Goal: Transaction & Acquisition: Purchase product/service

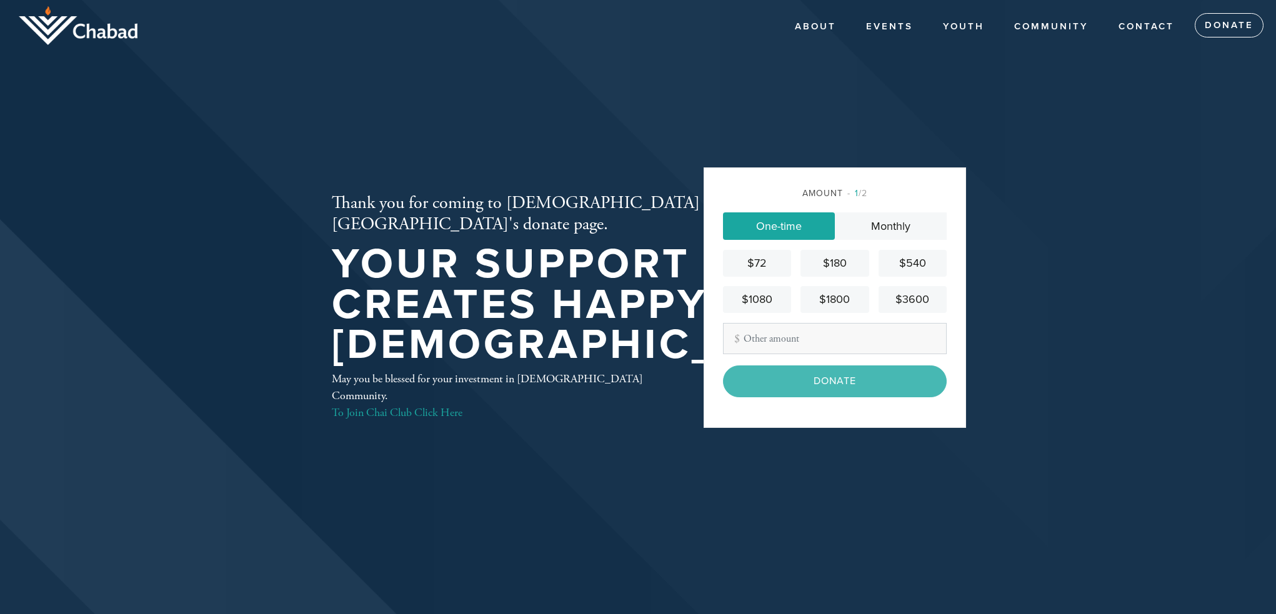
scroll to position [2, 0]
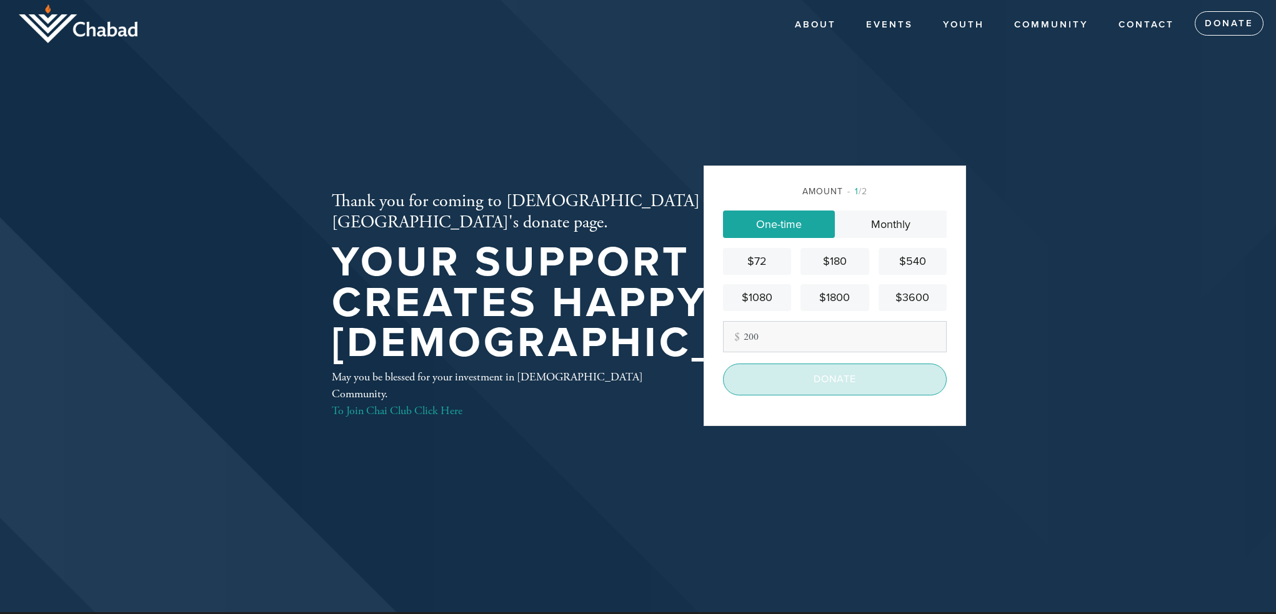
type input "200"
click at [820, 383] on input "Donate" at bounding box center [835, 379] width 224 height 31
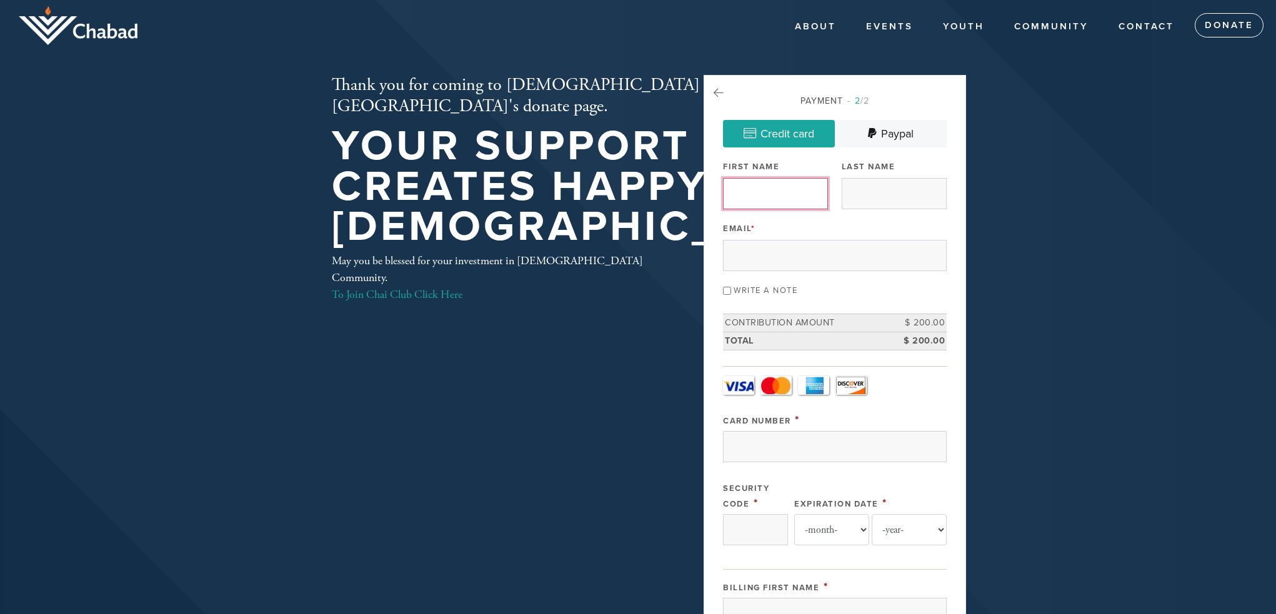
click at [782, 194] on input "First Name" at bounding box center [775, 193] width 105 height 31
type input "[PERSON_NAME]"
click at [782, 253] on input "Email *" at bounding box center [835, 255] width 224 height 31
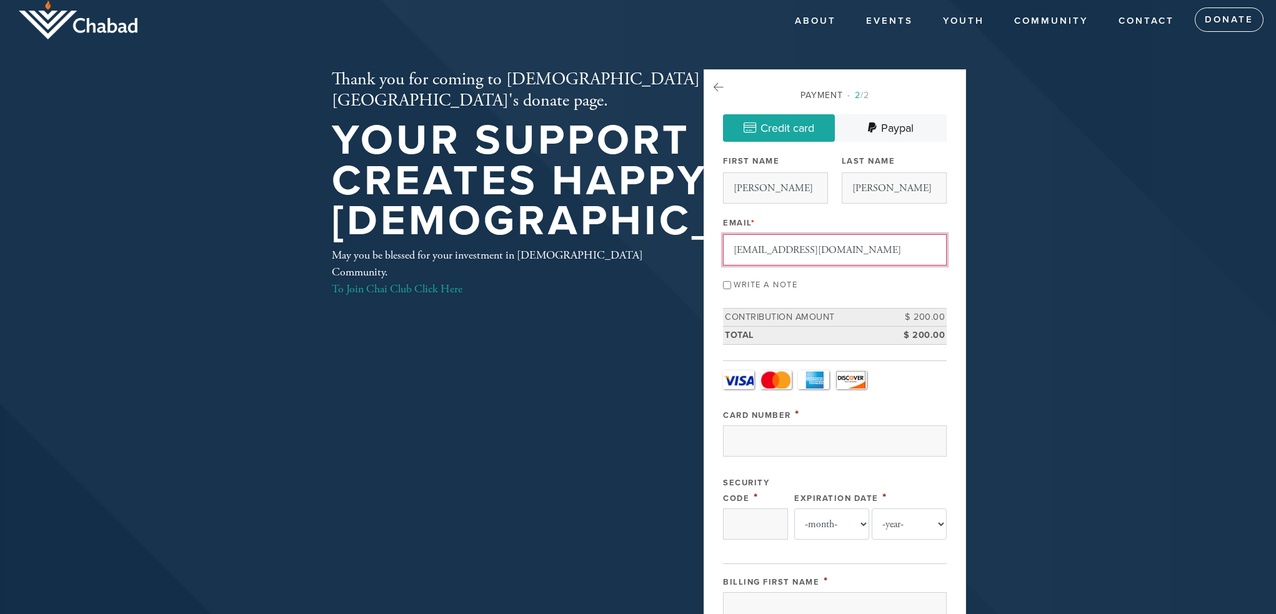
scroll to position [9, 0]
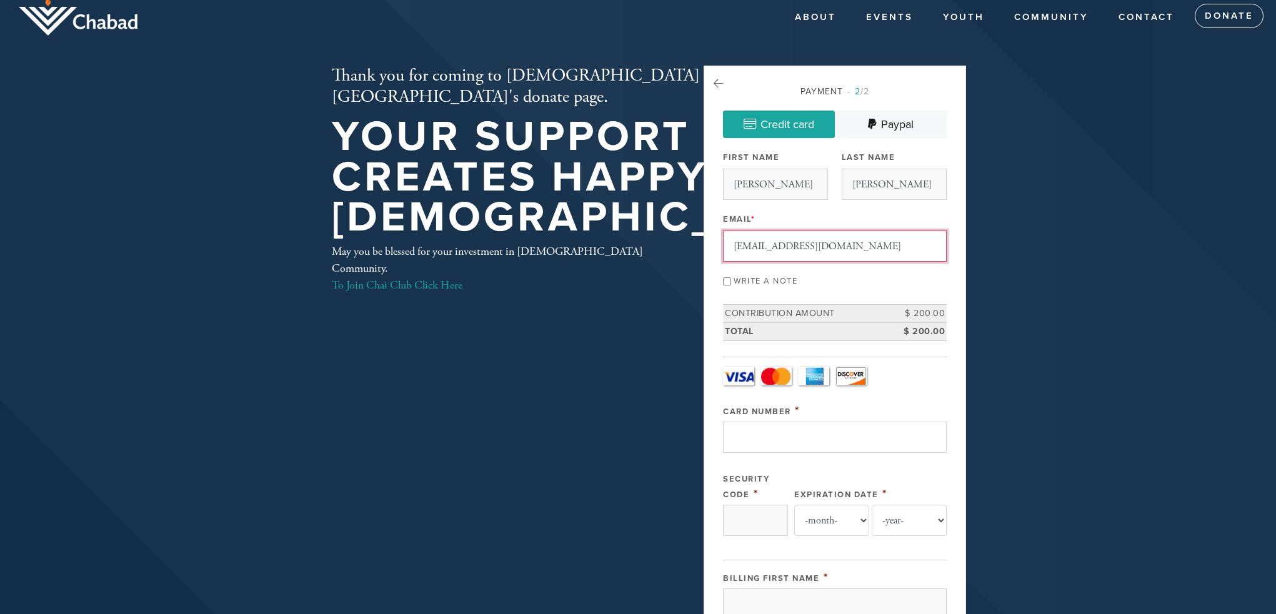
type input "[EMAIL_ADDRESS][DOMAIN_NAME]"
click at [796, 431] on input "Card Number" at bounding box center [835, 437] width 224 height 31
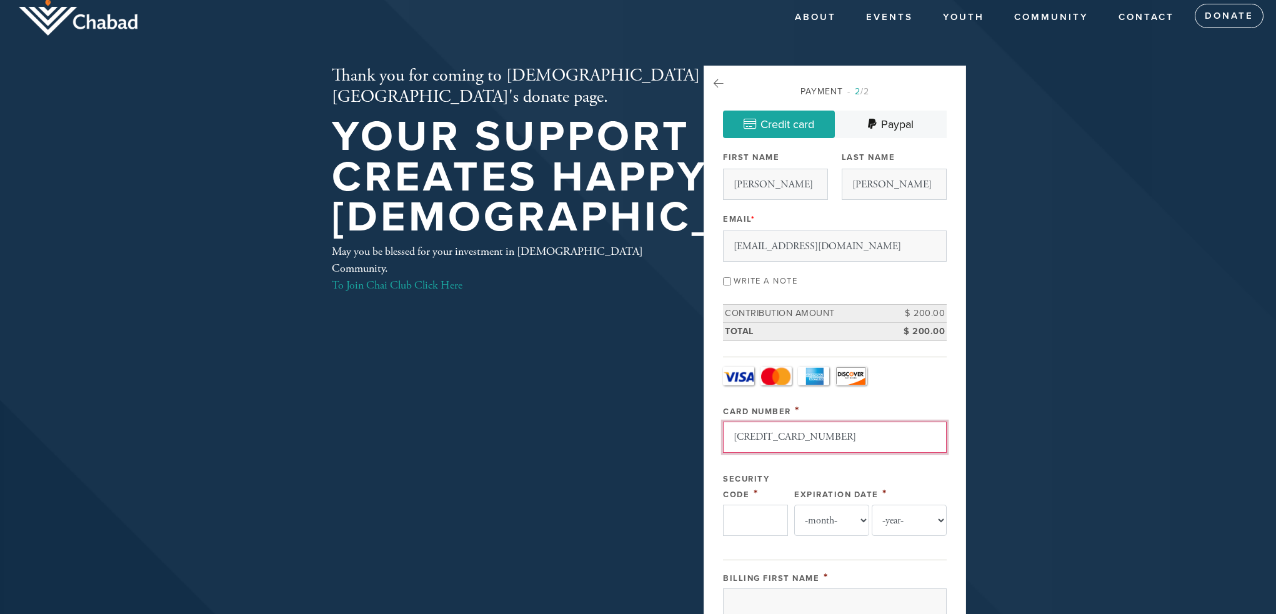
type input "[CREDIT_CARD_NUMBER]"
click at [762, 526] on input "Security Code" at bounding box center [755, 520] width 65 height 31
type input "570"
click at [842, 526] on select "-month- 01 02 03 04 05 06 07 08 09 10 11 12" at bounding box center [831, 520] width 75 height 31
select select "3"
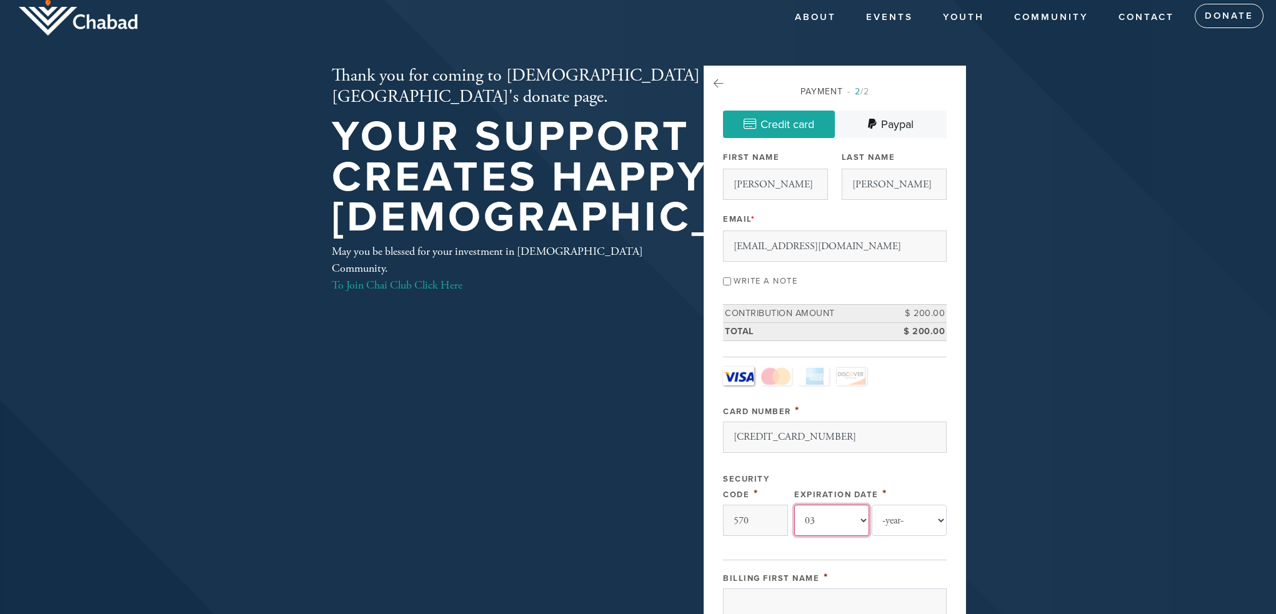
click at [794, 505] on select "-month- 01 02 03 04 05 06 07 08 09 10 11 12" at bounding box center [831, 520] width 75 height 31
click at [924, 523] on select "-year- 2025 2026 2027 2028 2029 2030 2031 2032 2033 2034 2035" at bounding box center [909, 520] width 75 height 31
select select "2028"
click at [872, 505] on select "-year- 2025 2026 2027 2028 2029 2030 2031 2032 2033 2034 2035" at bounding box center [909, 520] width 75 height 31
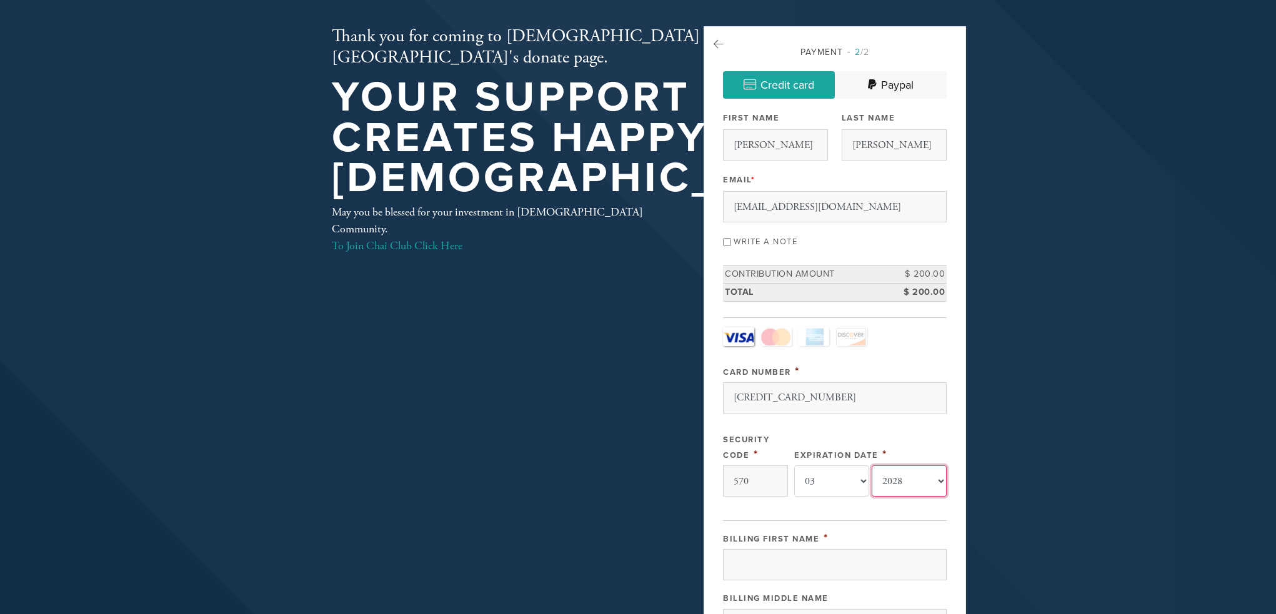
scroll to position [51, 0]
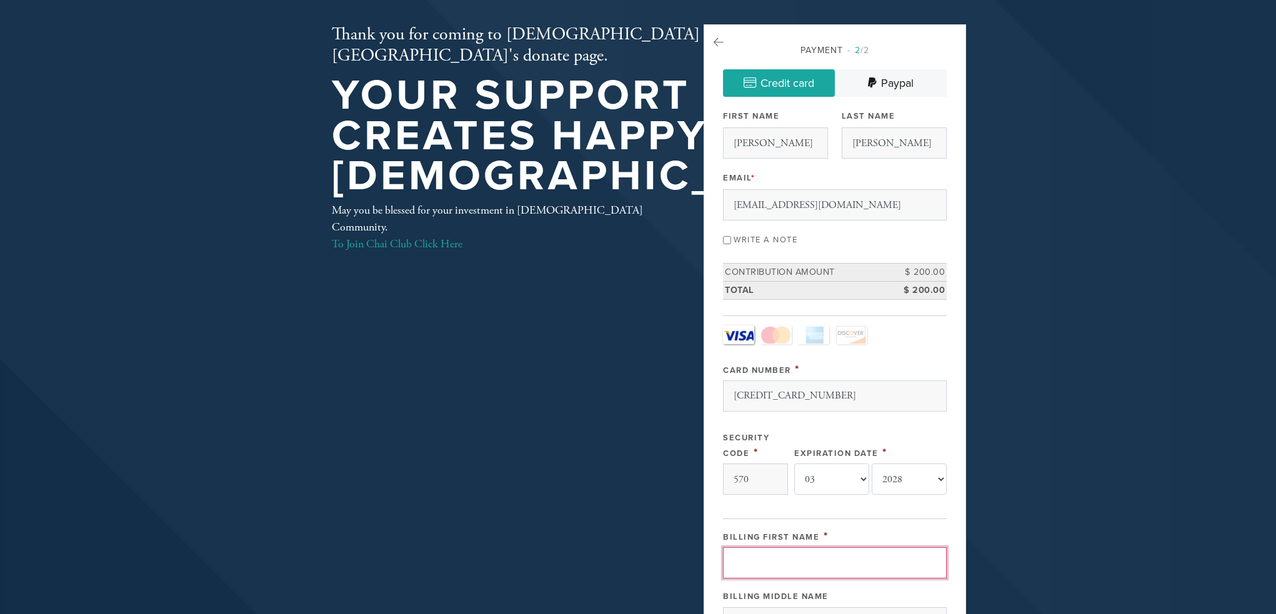
click at [796, 561] on input "Billing First Name" at bounding box center [835, 563] width 224 height 31
type input "[PERSON_NAME]"
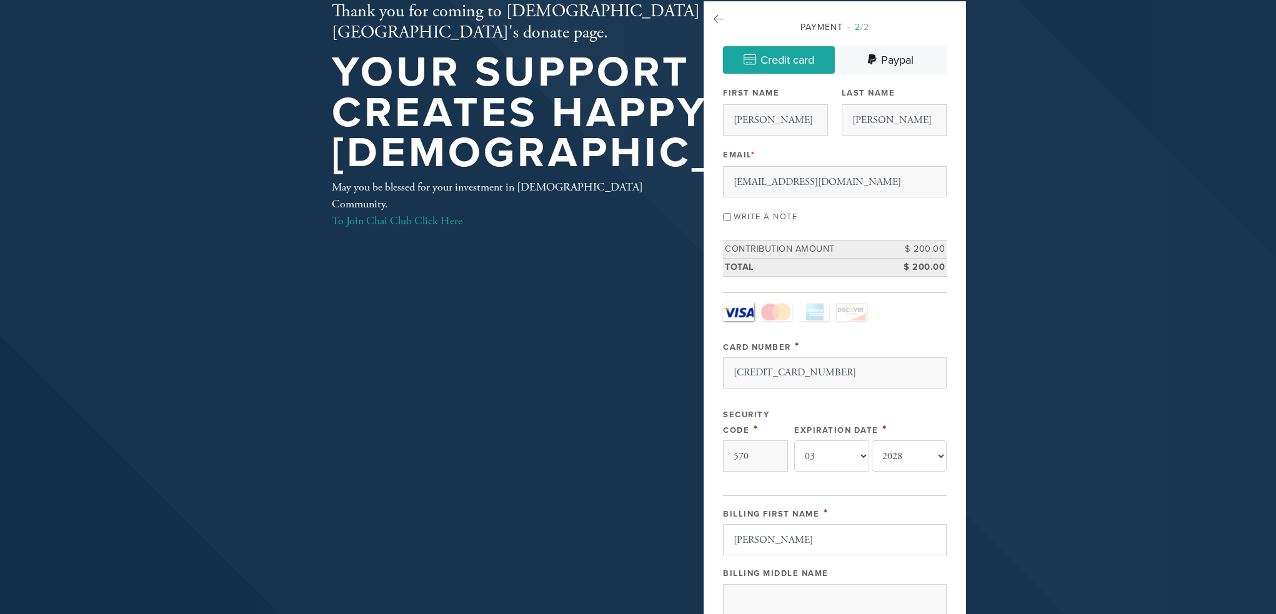
scroll to position [425, 0]
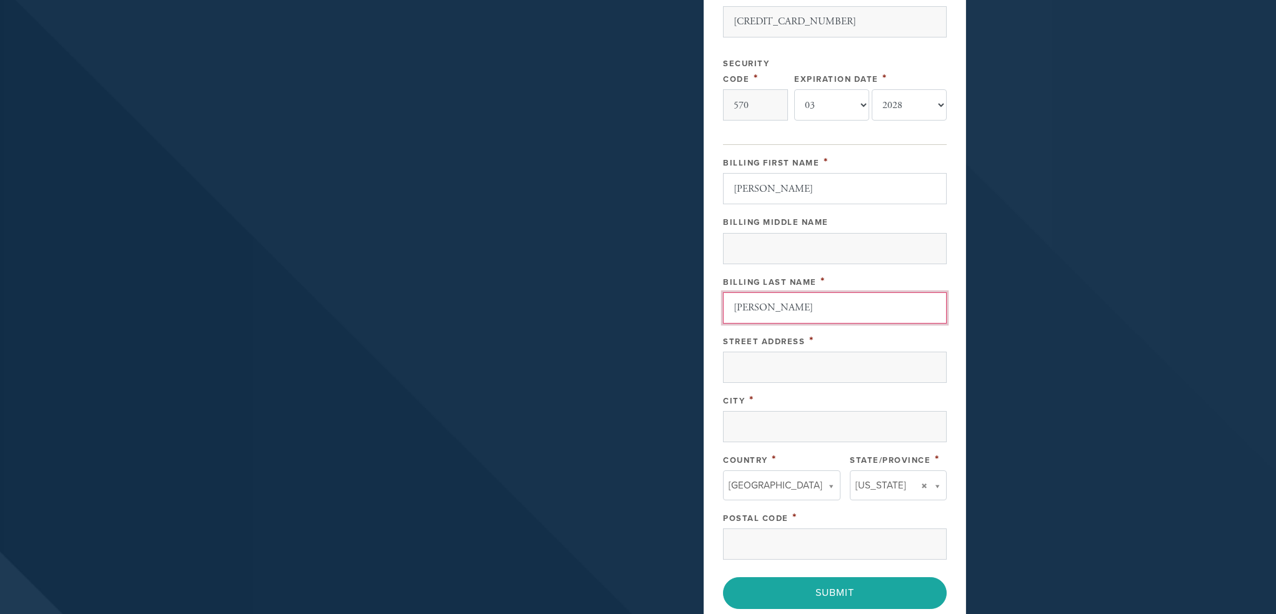
type input "[PERSON_NAME]"
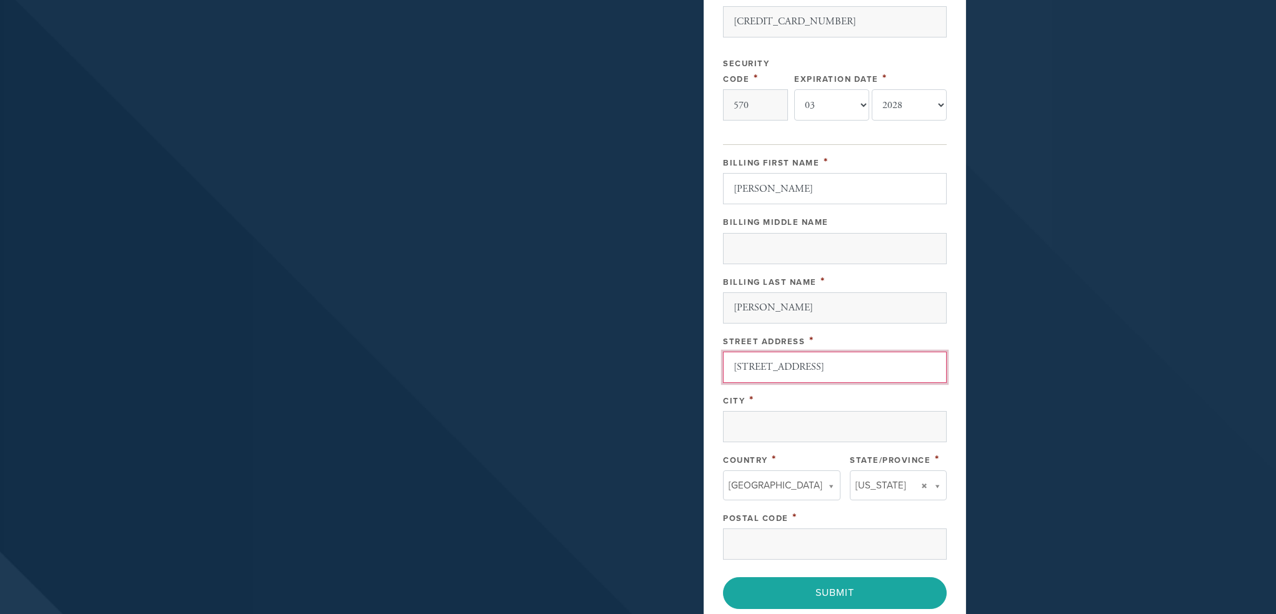
type input "[STREET_ADDRESS]"
type input "[GEOGRAPHIC_DATA]"
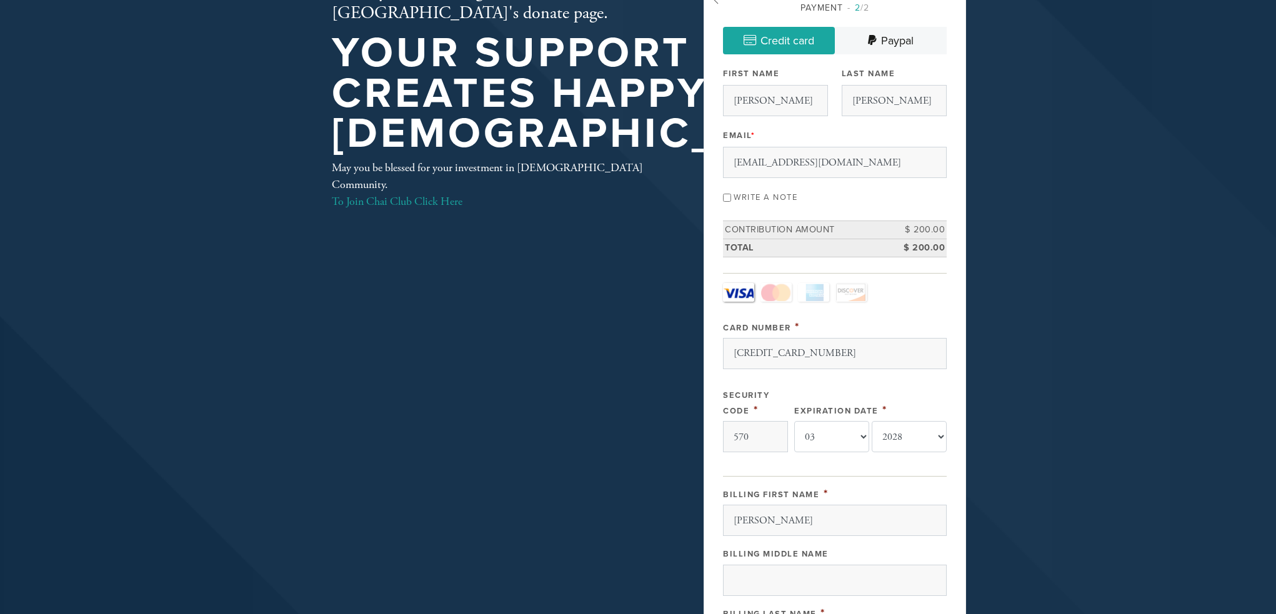
scroll to position [85, 0]
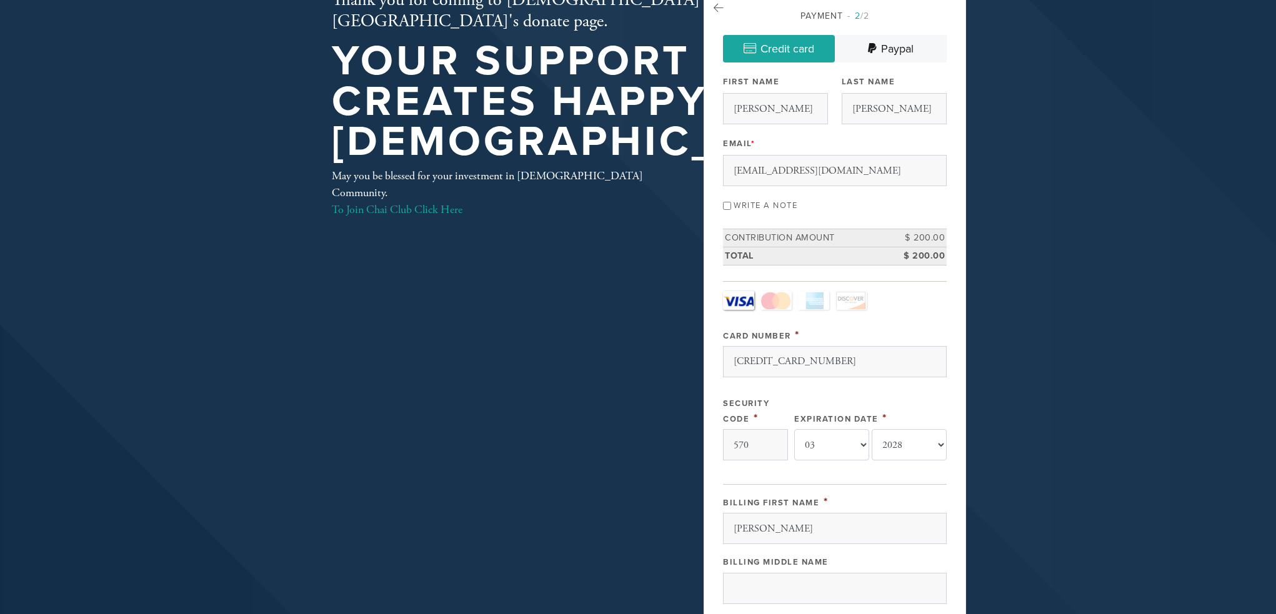
type input "94587"
click at [741, 204] on label "Write a note" at bounding box center [766, 206] width 64 height 10
click at [731, 204] on input "Write a note" at bounding box center [727, 206] width 8 height 8
checkbox input "true"
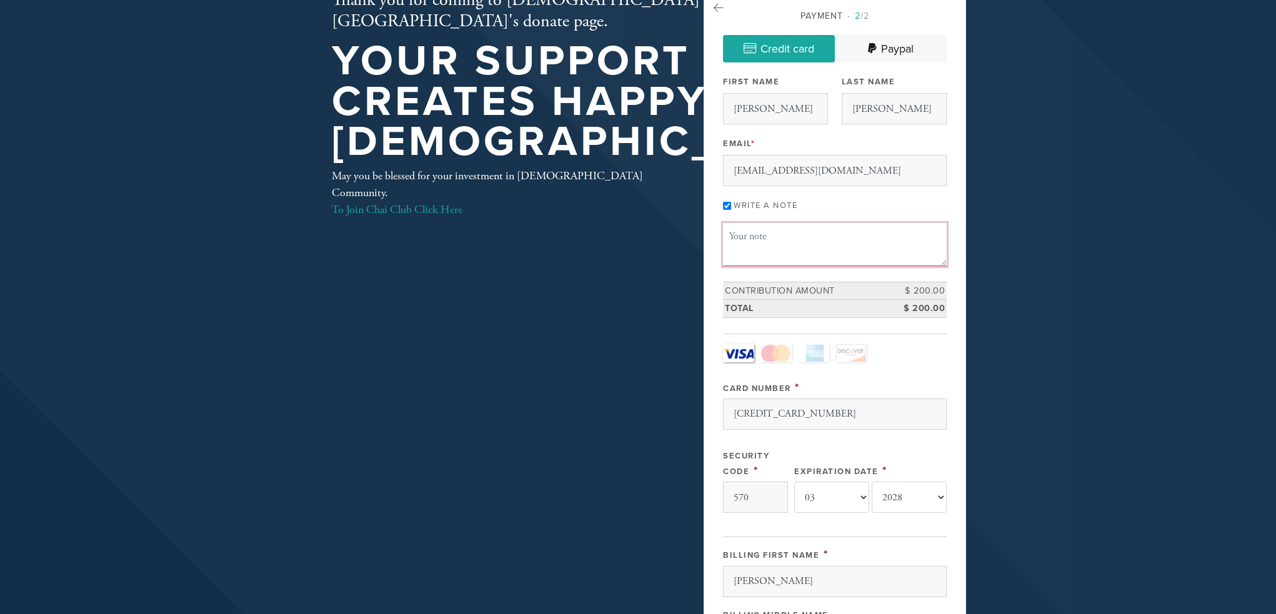
click at [778, 238] on textarea "Message or dedication" at bounding box center [835, 244] width 224 height 43
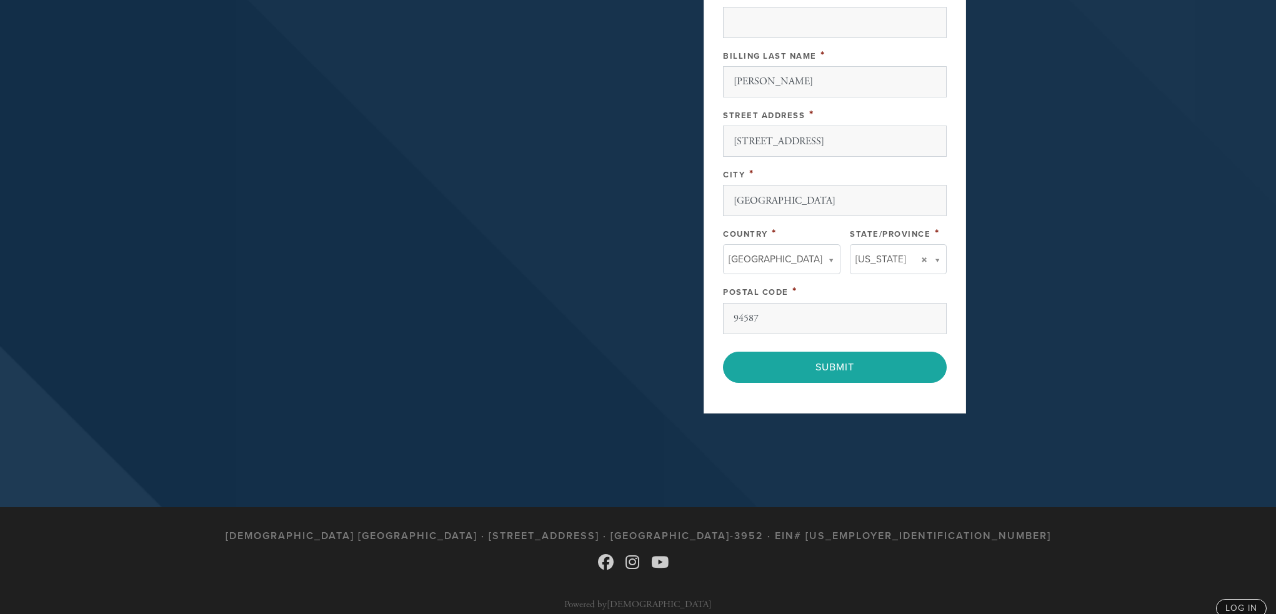
scroll to position [721, 0]
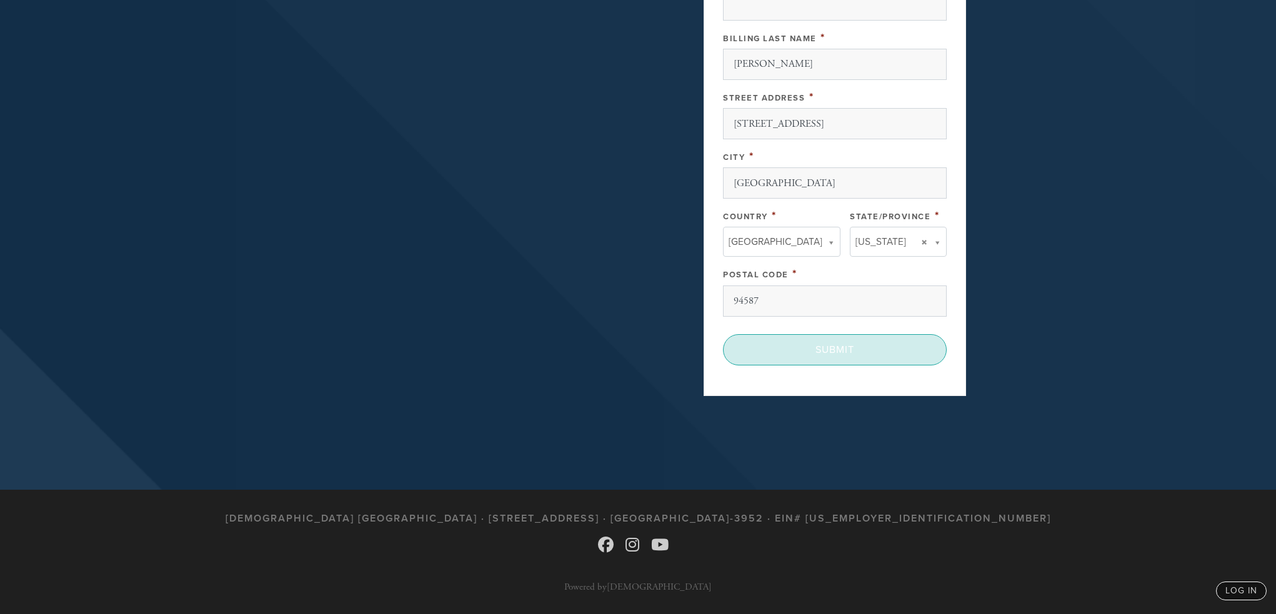
type textarea "In memory of my father, [PERSON_NAME] [PERSON_NAME], and my mother, [PERSON_NAM…"
click at [841, 344] on input "Submit" at bounding box center [835, 349] width 224 height 31
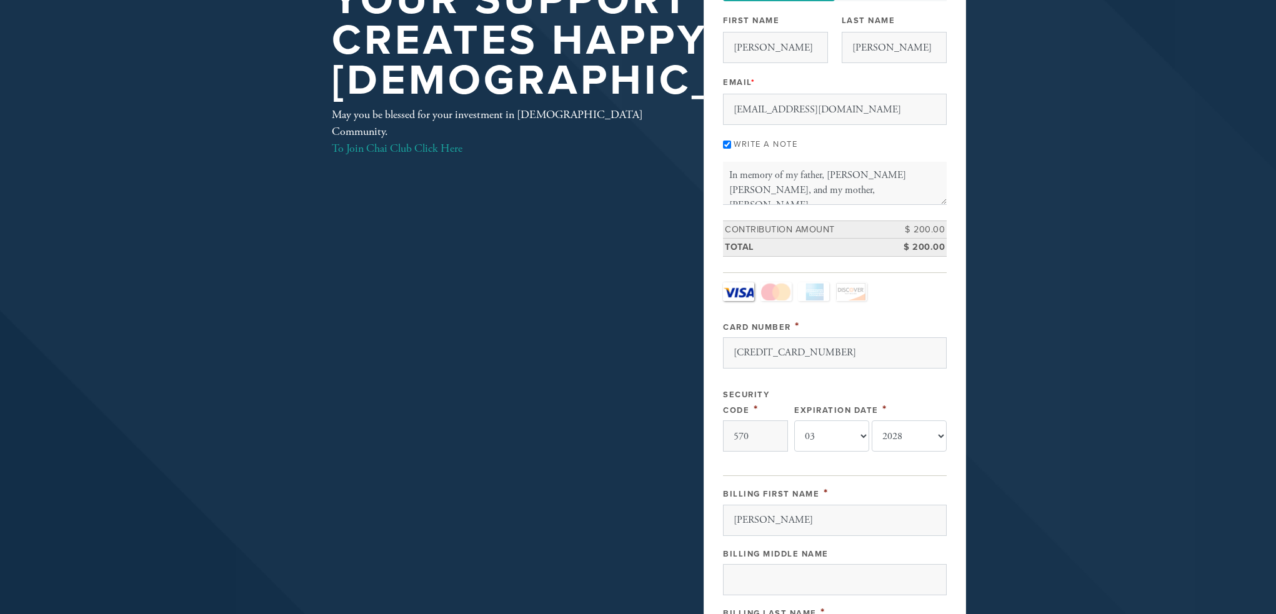
scroll to position [0, 0]
